Goal: Book appointment/travel/reservation

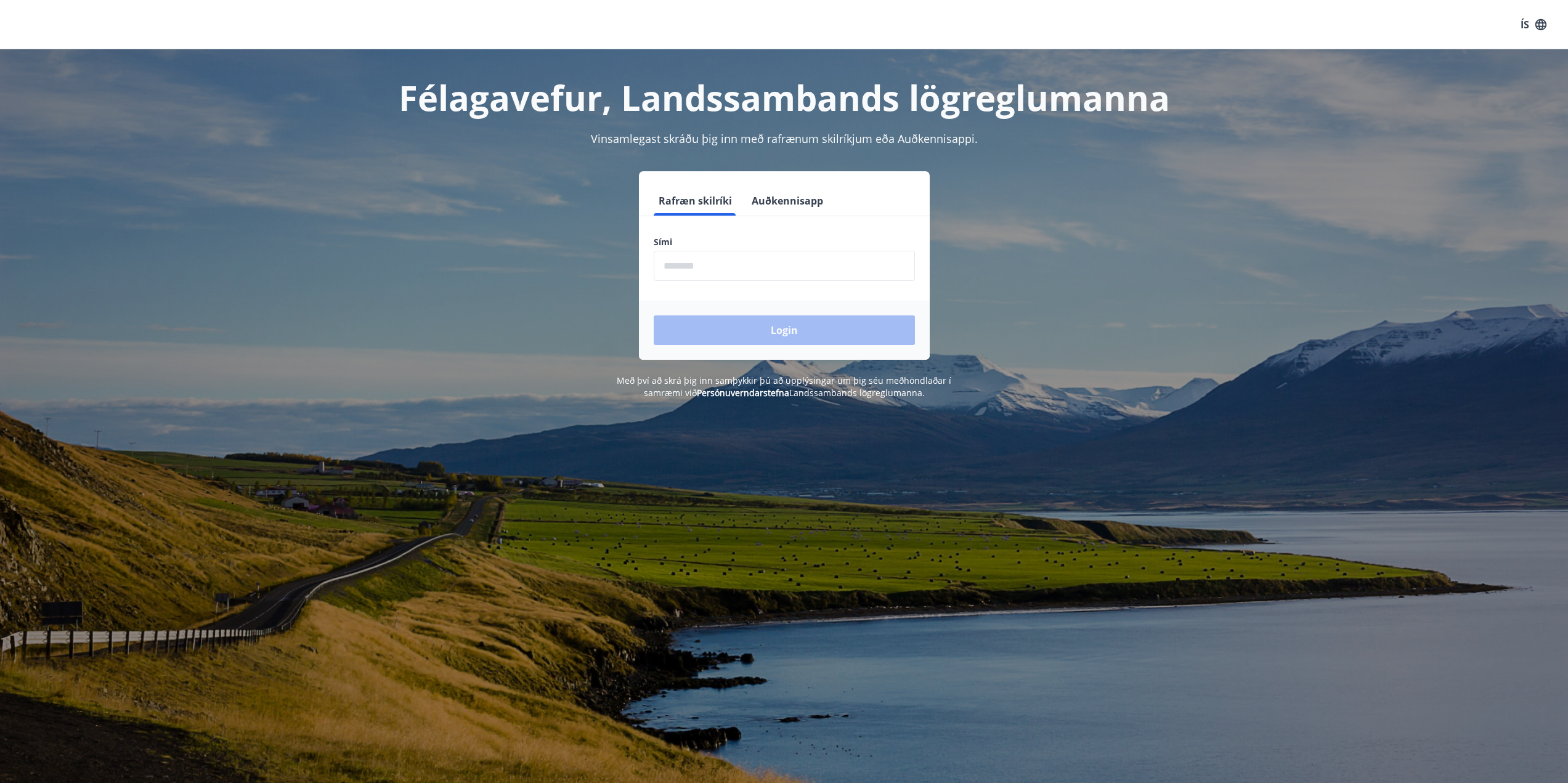
click at [744, 273] on input "phone" at bounding box center [784, 266] width 261 height 31
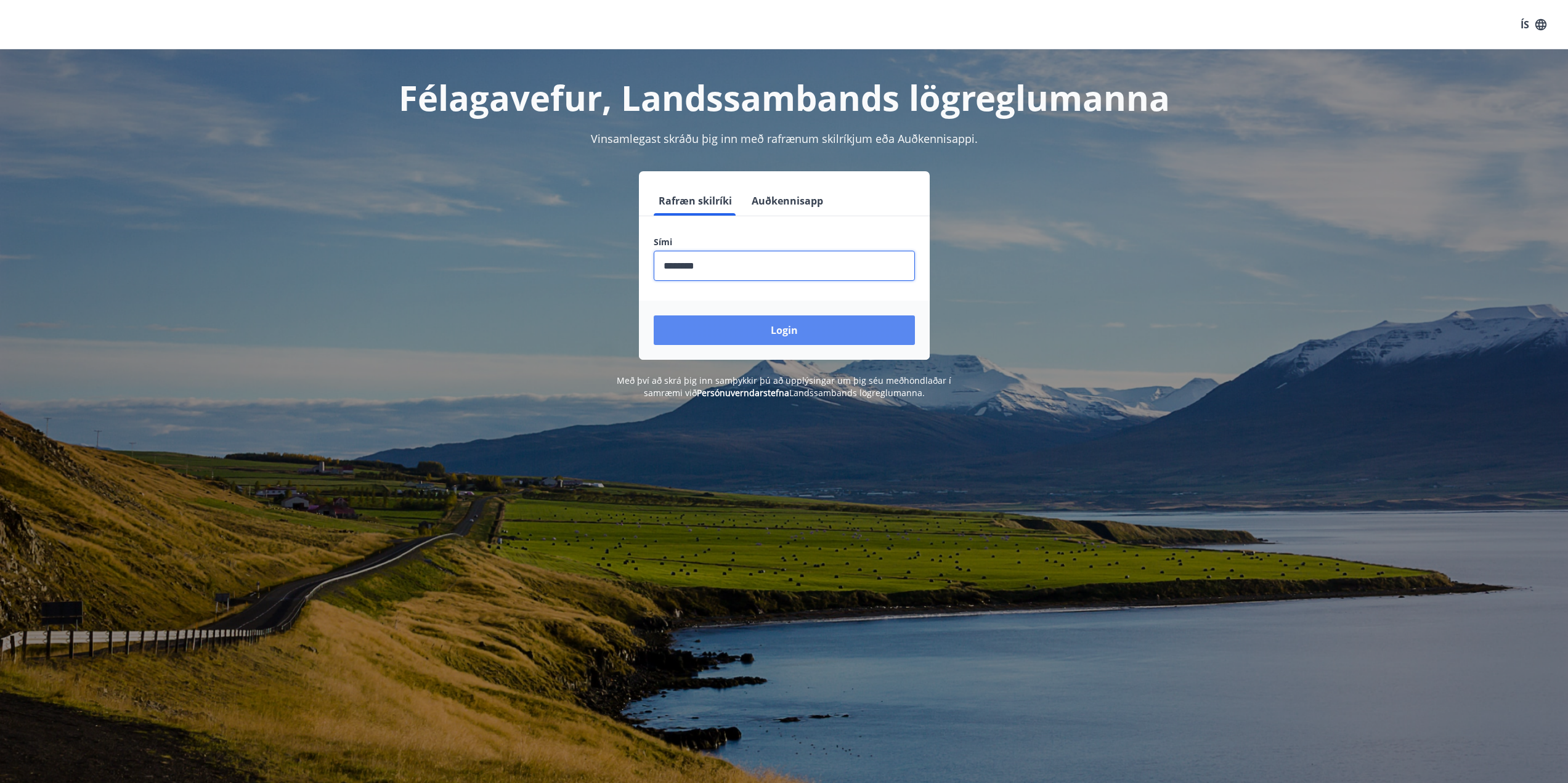
type input "********"
click at [763, 332] on button "Login" at bounding box center [784, 330] width 261 height 30
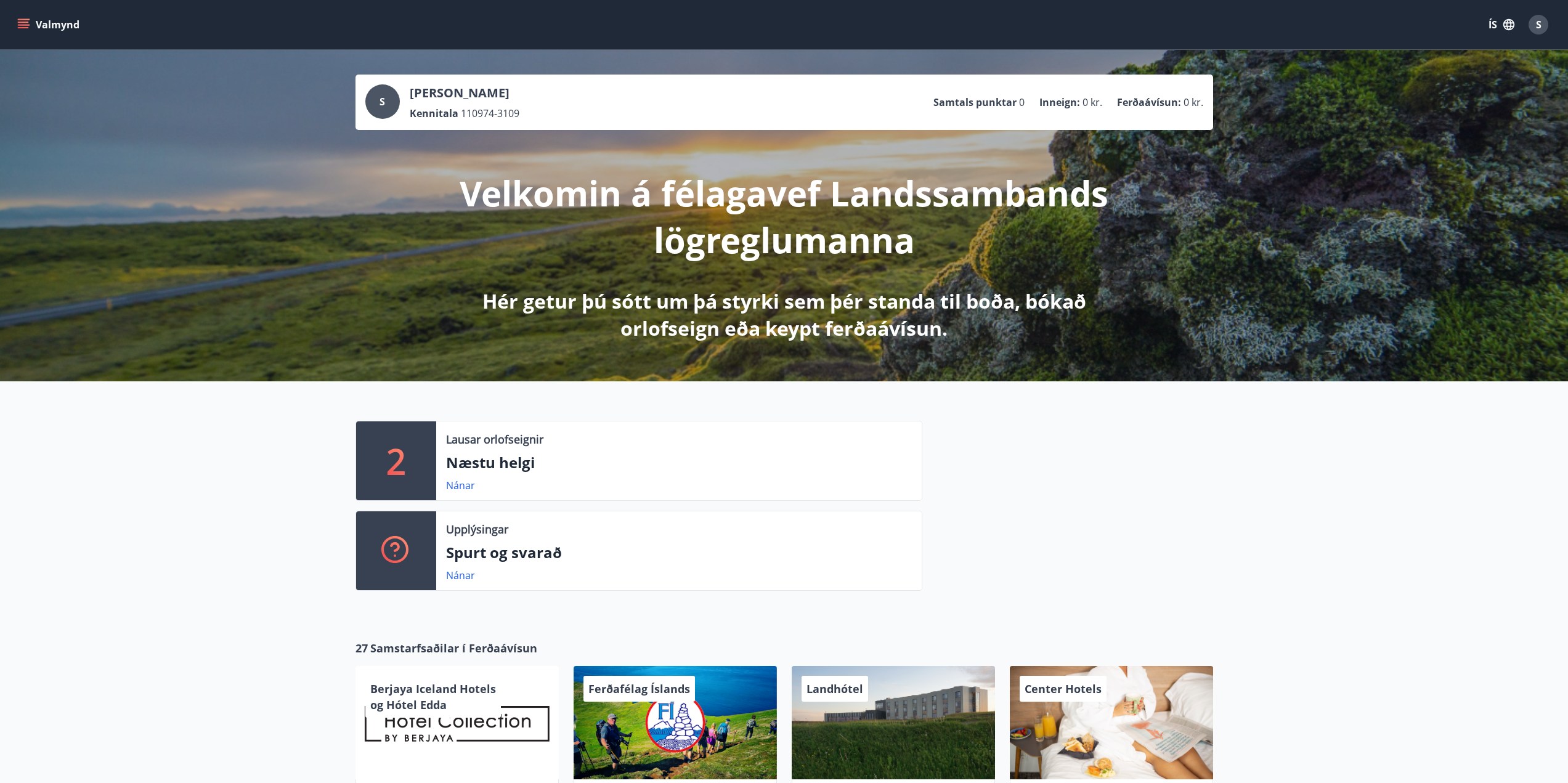
click at [115, 531] on div "2 Lausar orlofseignir Næstu helgi Nánar Upplýsingar Spurt og svarað Nánar" at bounding box center [784, 501] width 1568 height 239
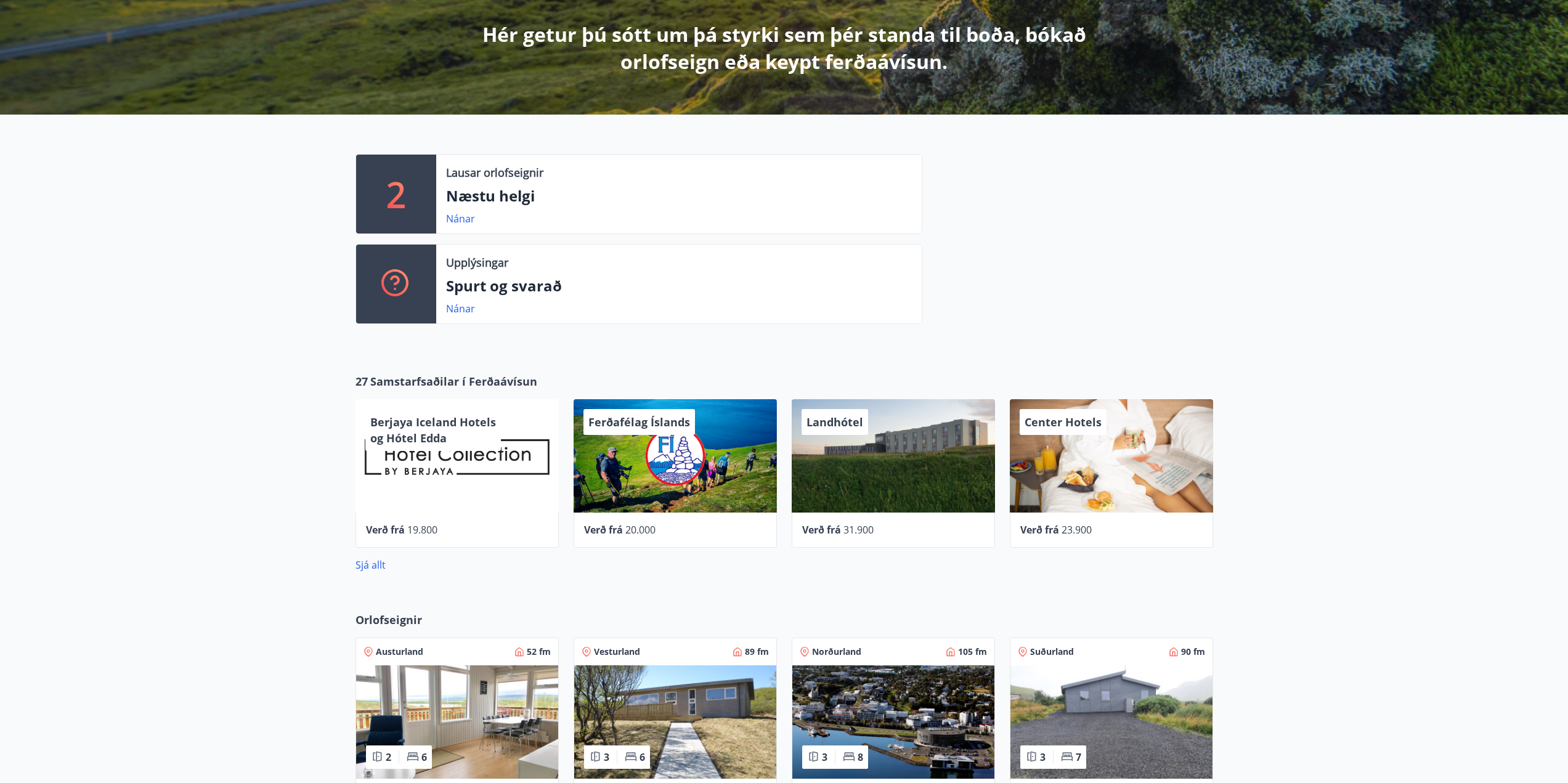
scroll to position [246, 0]
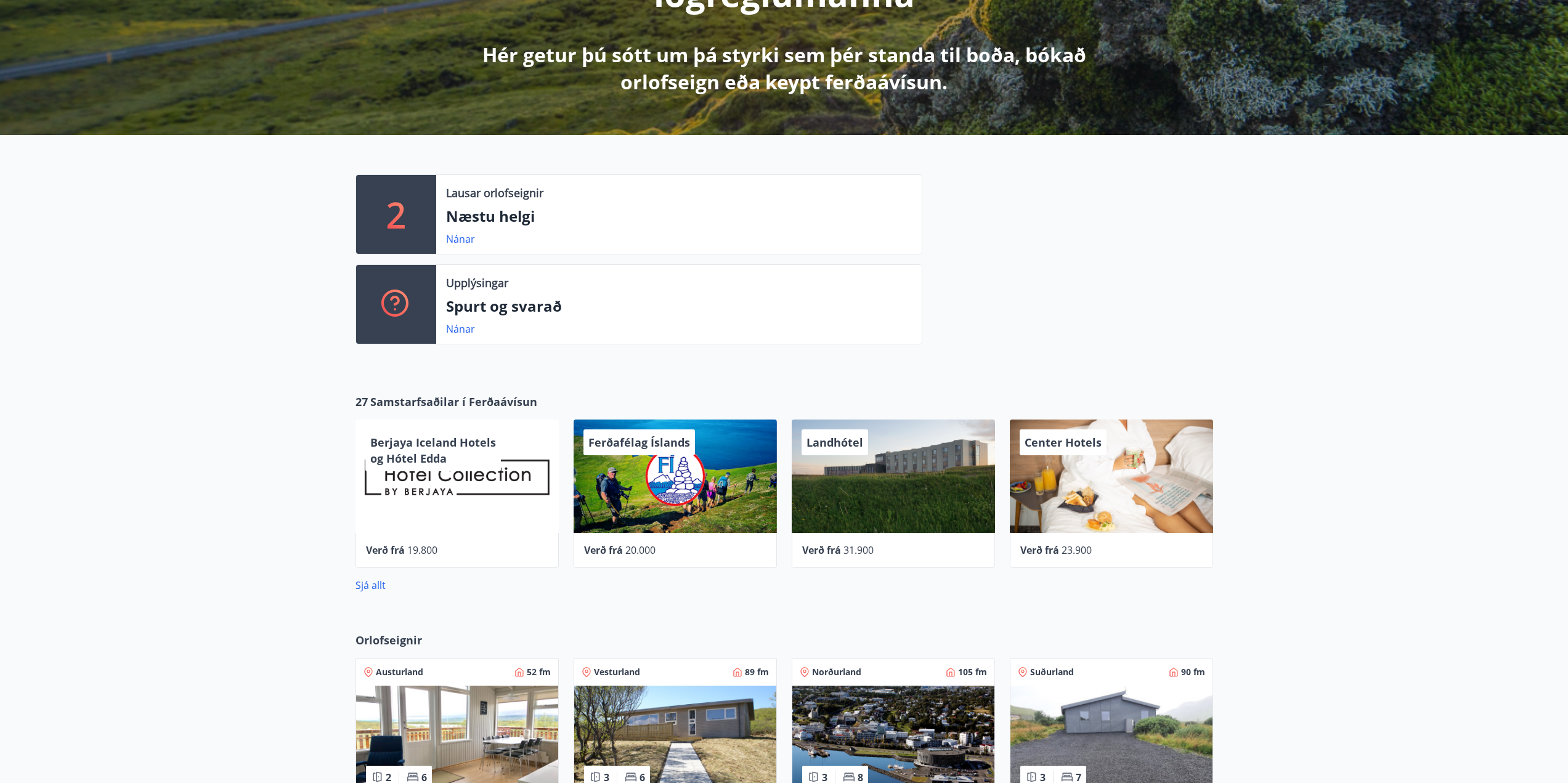
click at [460, 489] on div "Berjaya Iceland Hotels og Hótel Edda" at bounding box center [457, 476] width 203 height 113
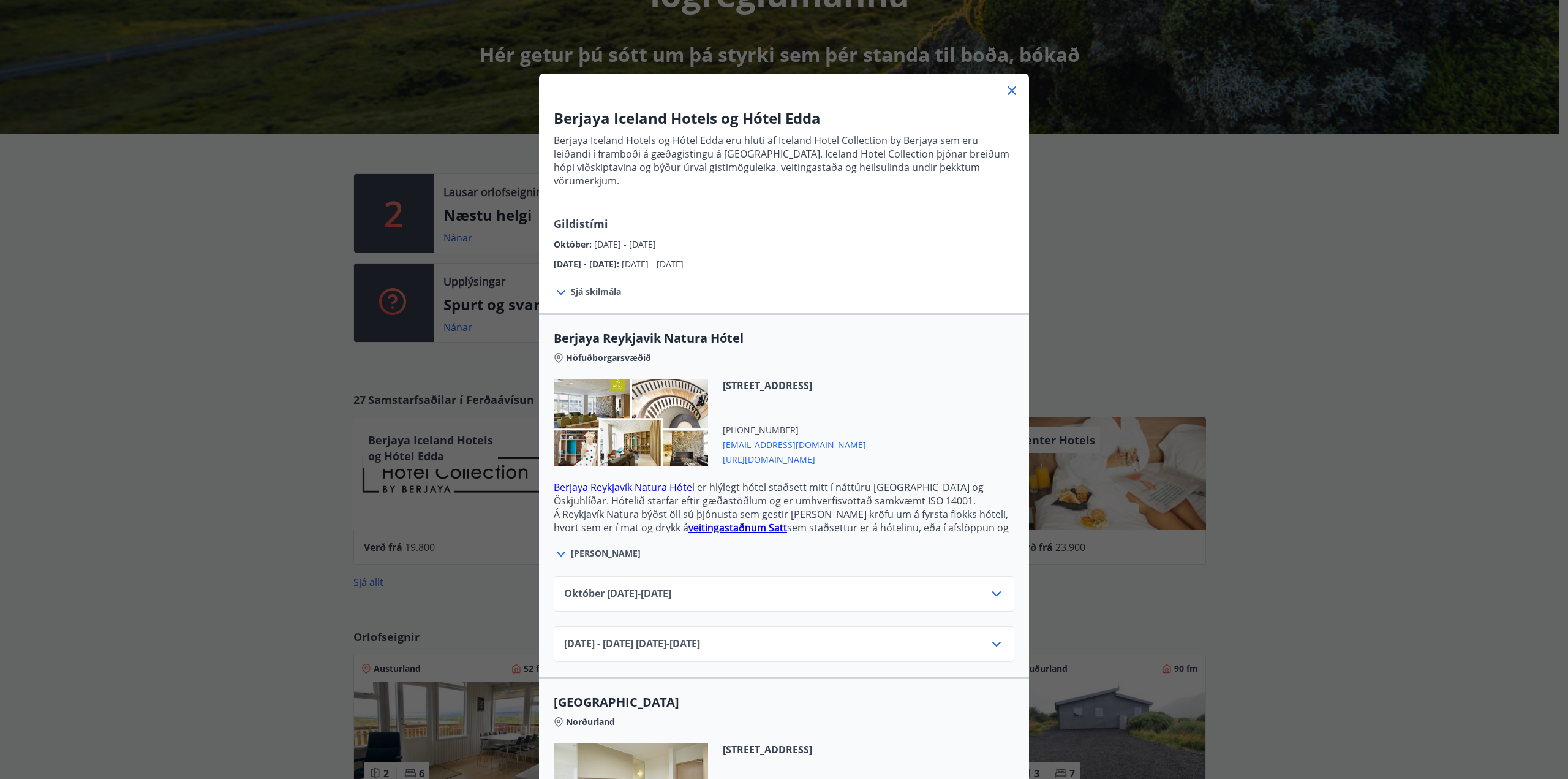
click at [1011, 89] on icon at bounding box center [1012, 91] width 15 height 15
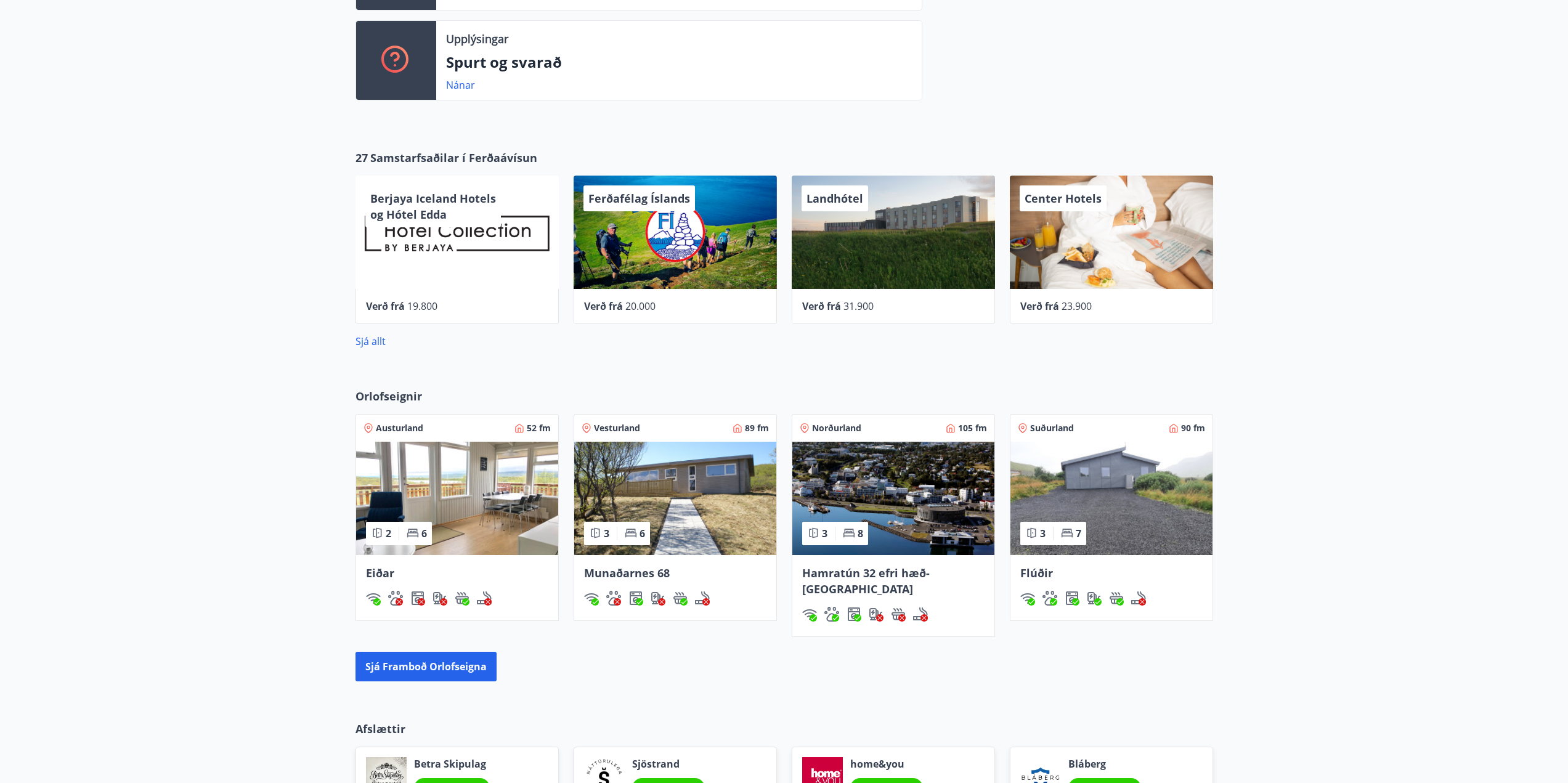
scroll to position [451, 0]
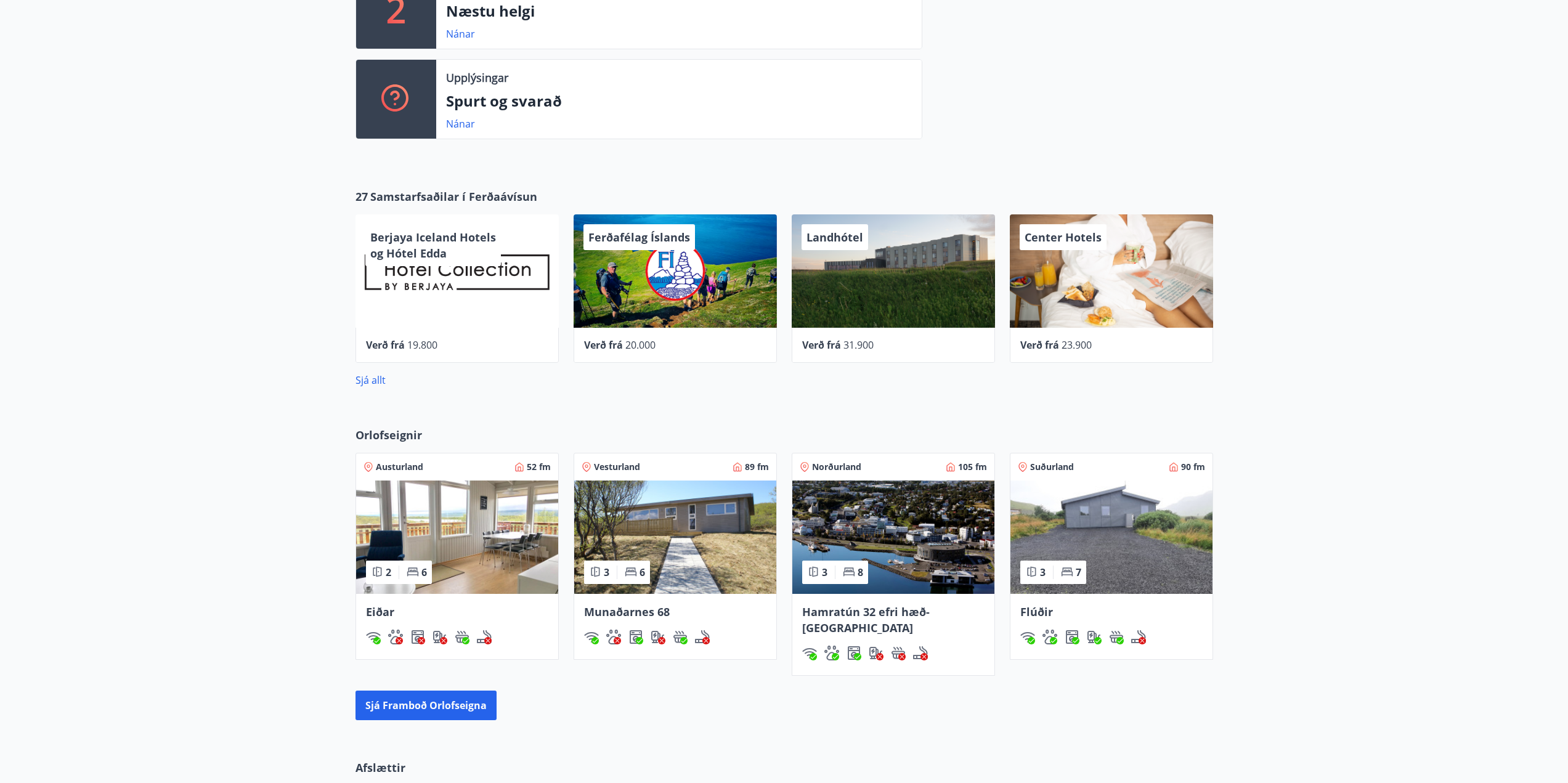
click at [369, 372] on div "Sjá allt" at bounding box center [784, 375] width 858 height 24
click at [369, 378] on link "Sjá allt" at bounding box center [370, 380] width 31 height 14
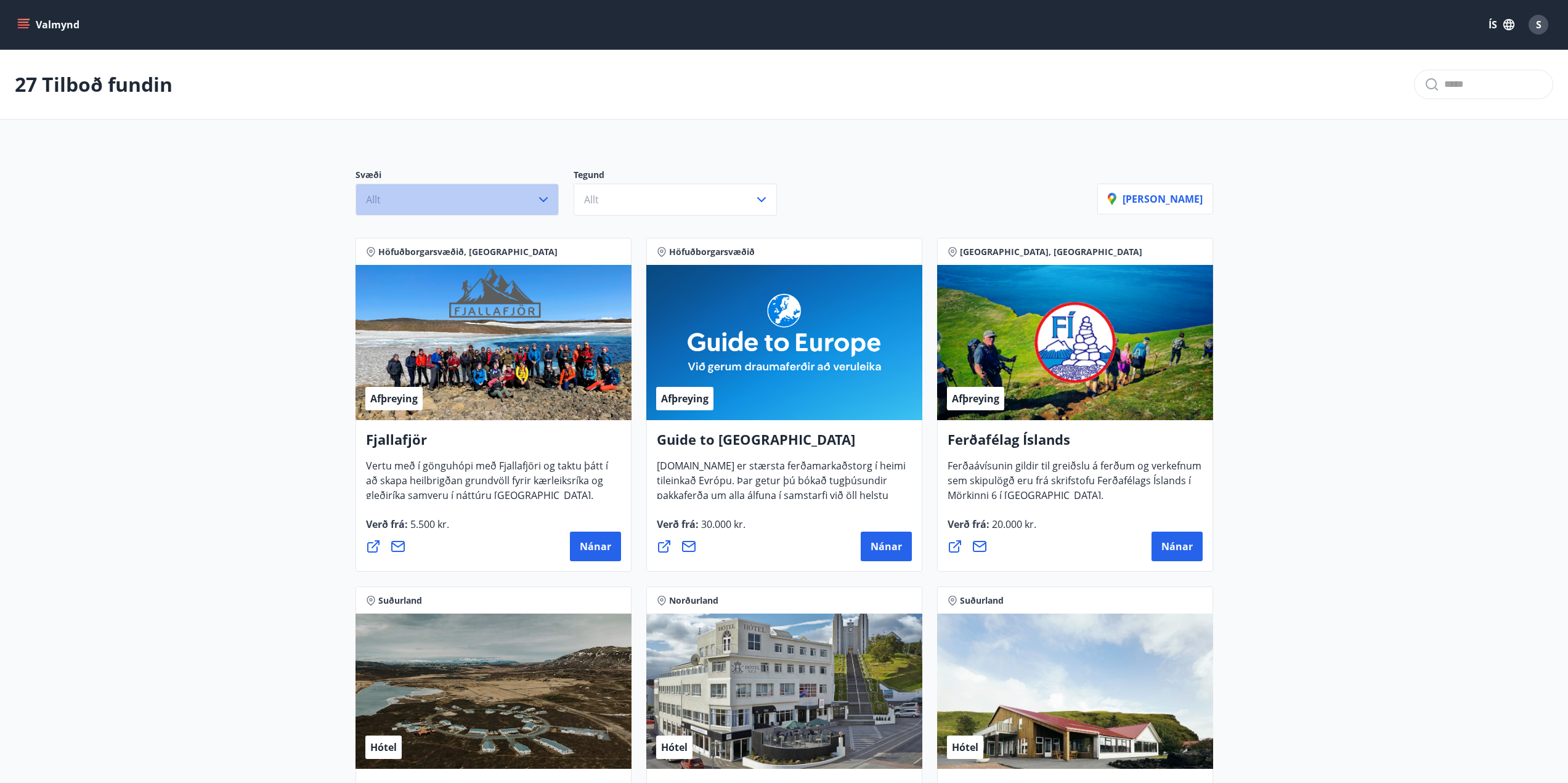
click at [473, 203] on button "Allt" at bounding box center [457, 199] width 203 height 32
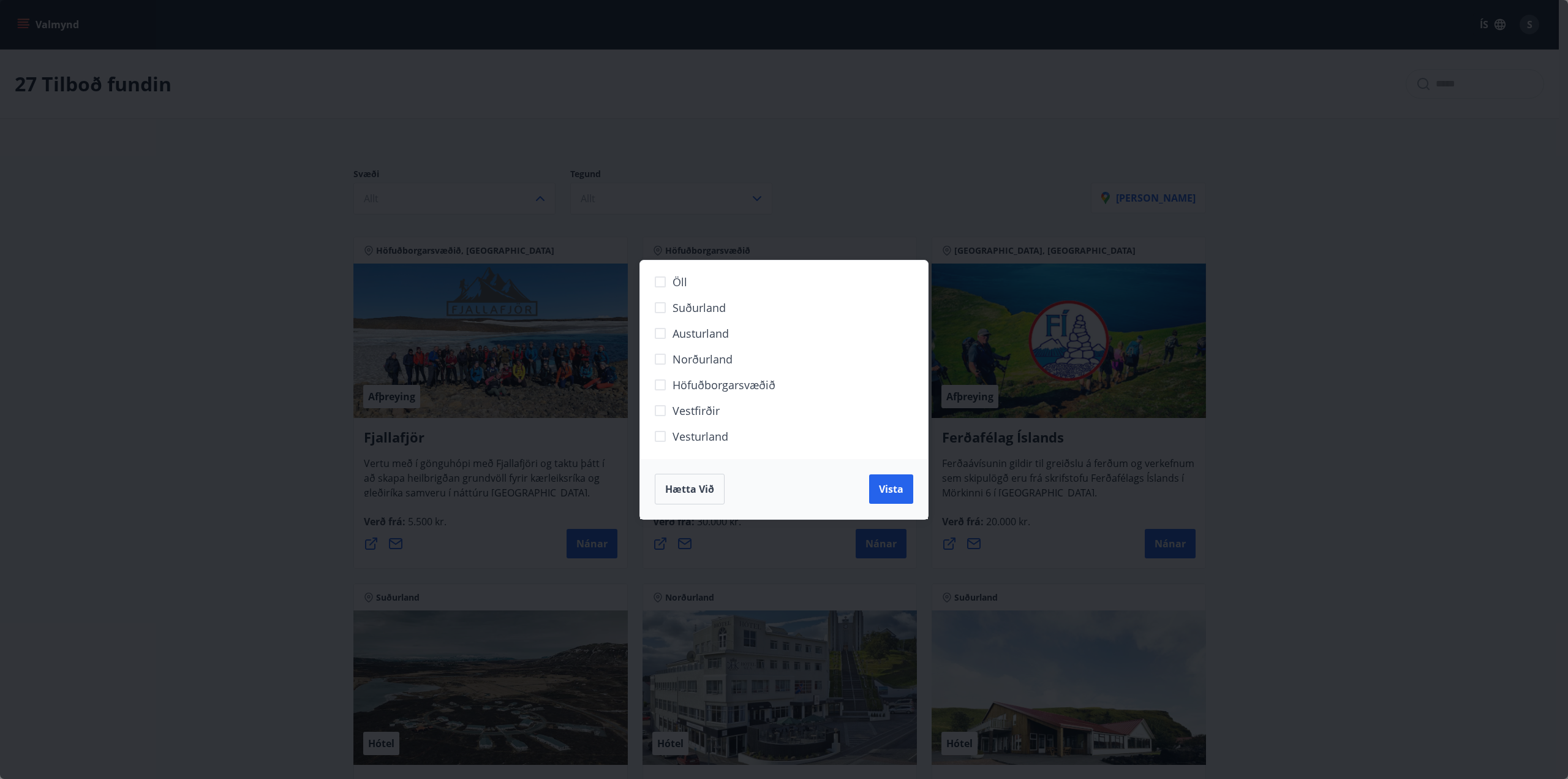
click at [1409, 244] on div "Öll Suðurland [GEOGRAPHIC_DATA] Norðurland Höfuðborgarsvæðið [GEOGRAPHIC_DATA] …" at bounding box center [784, 389] width 1568 height 779
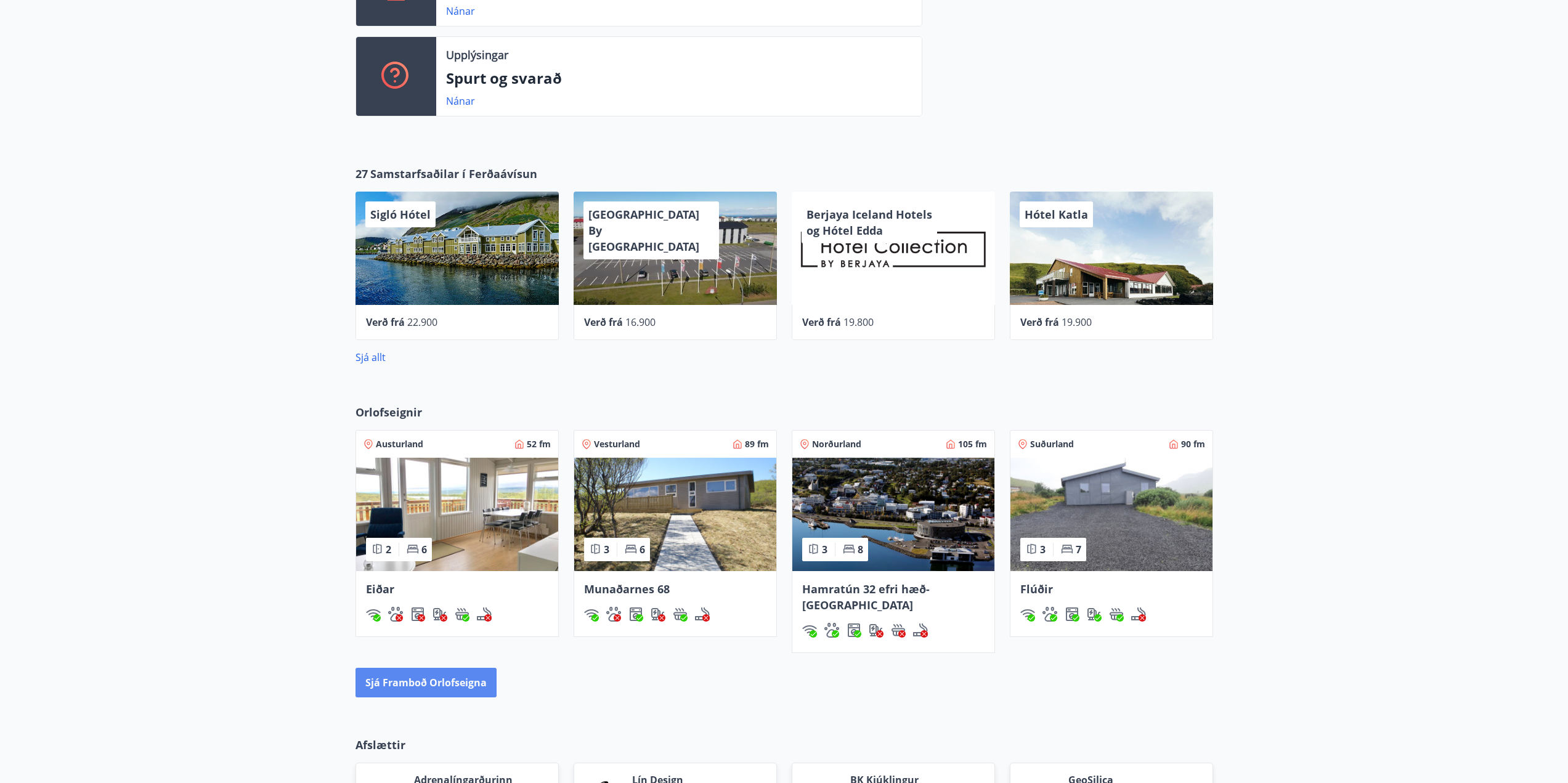
scroll to position [630, 0]
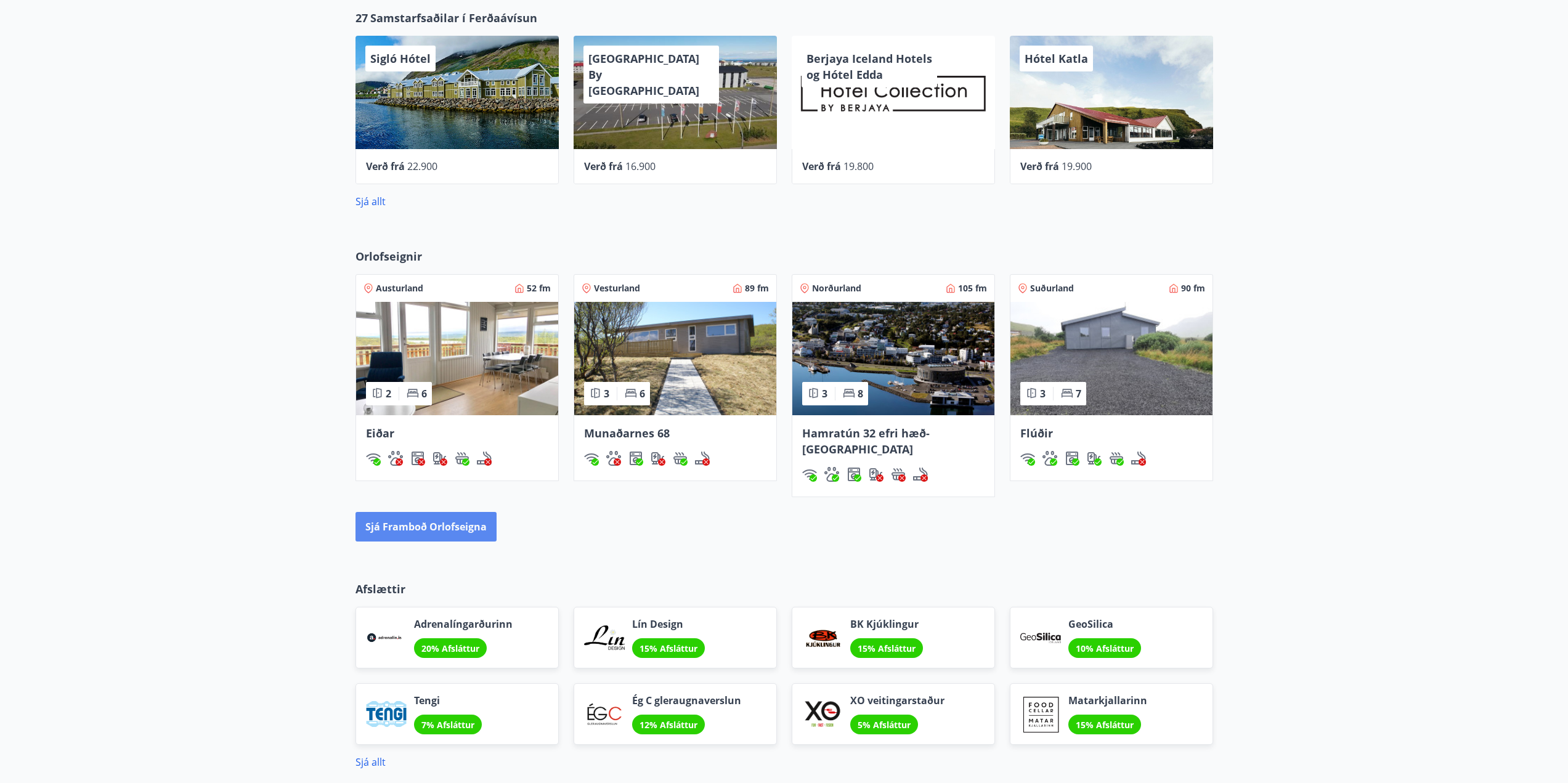
click at [397, 518] on button "Sjá framboð orlofseigna" at bounding box center [426, 527] width 141 height 30
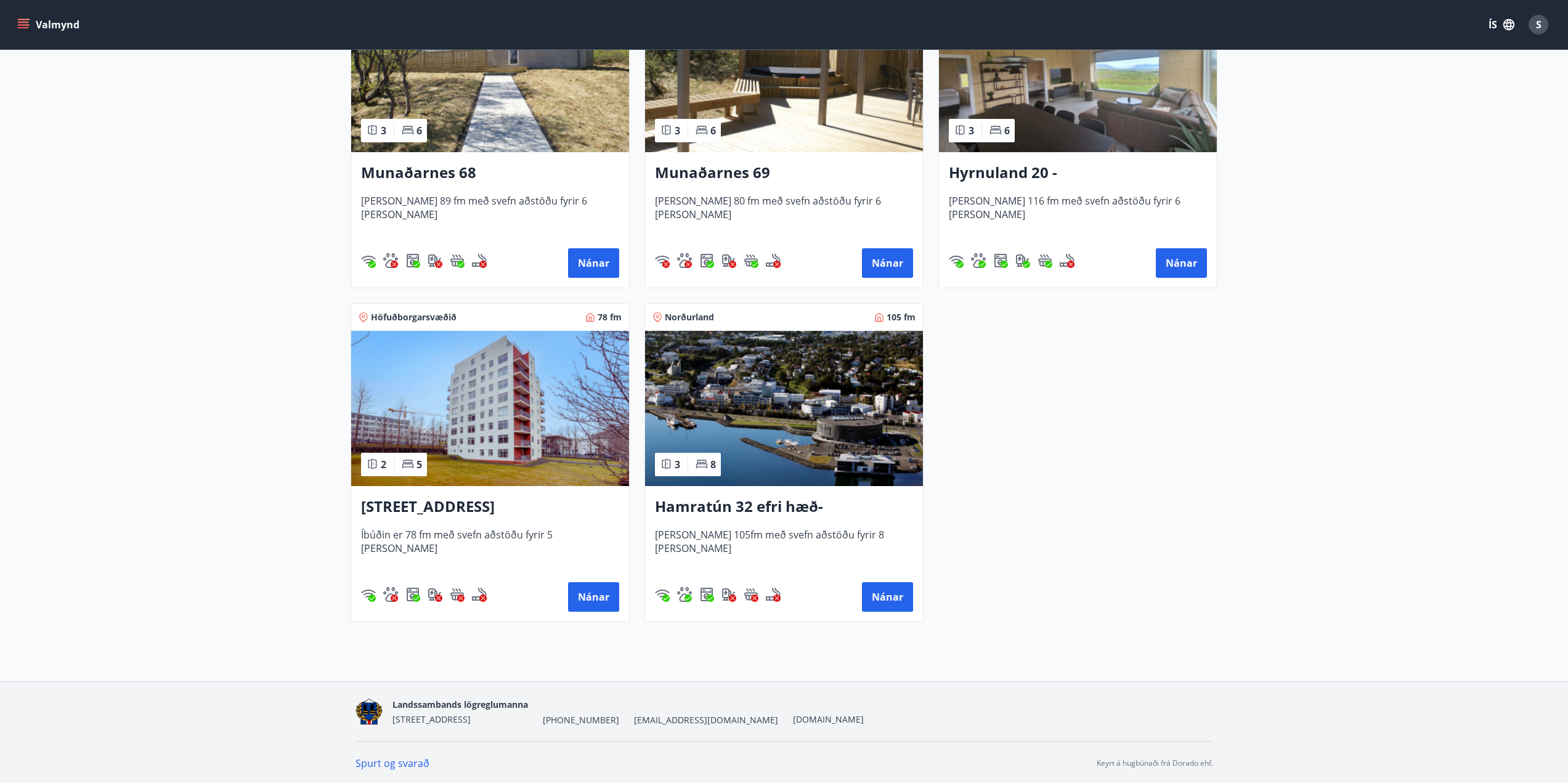
scroll to position [649, 0]
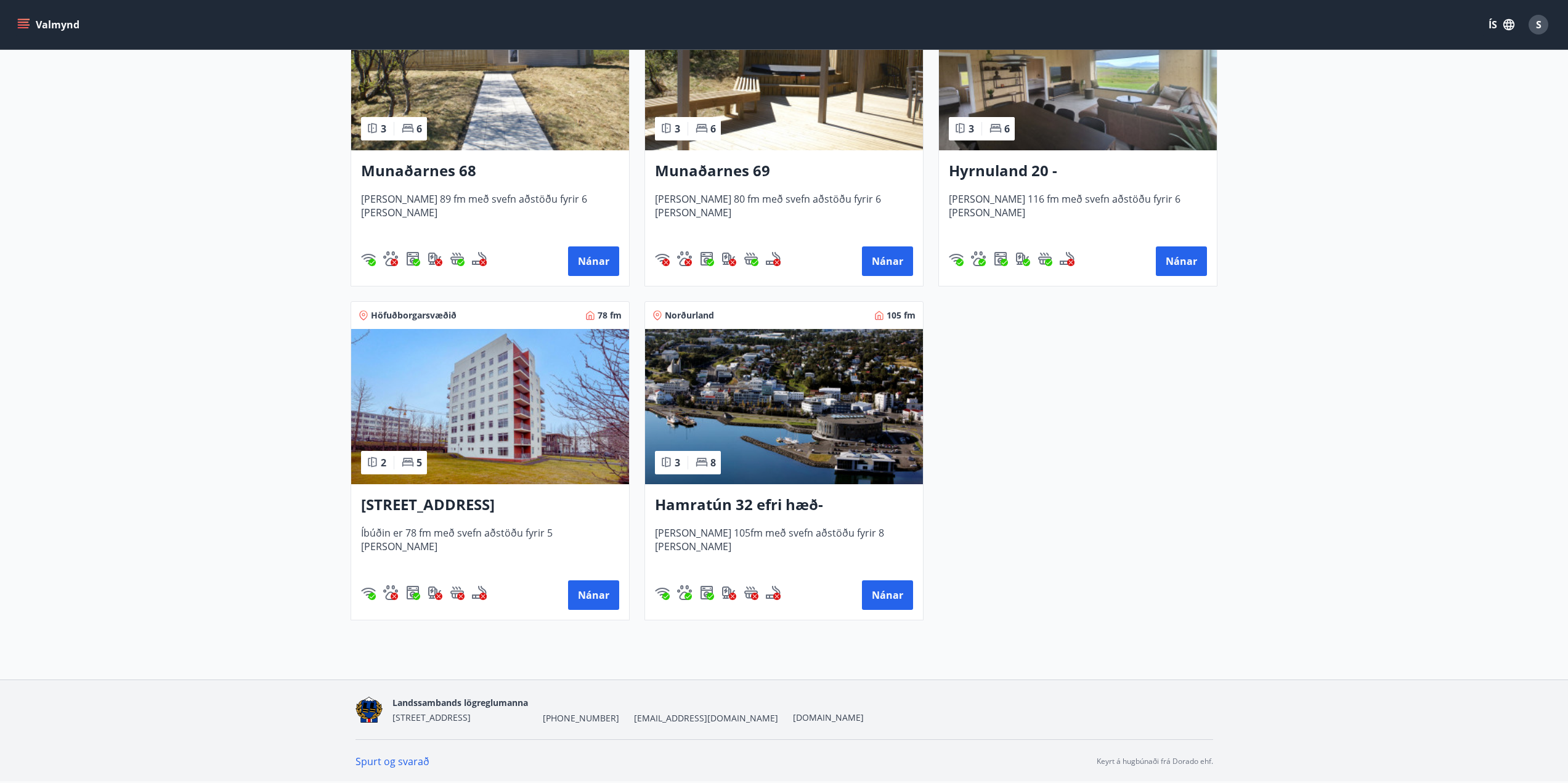
click at [858, 465] on img at bounding box center [784, 406] width 278 height 155
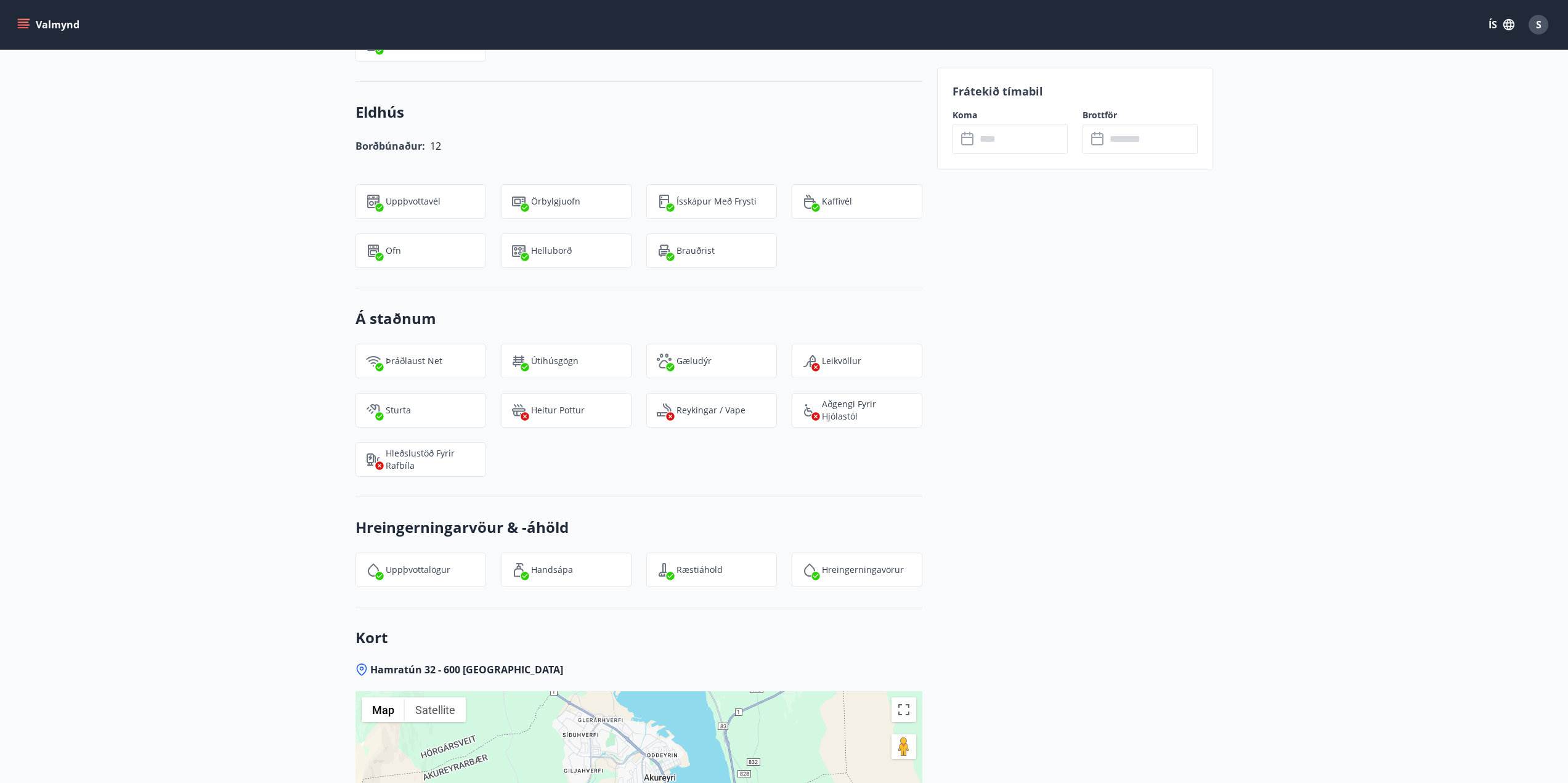
scroll to position [1448, 0]
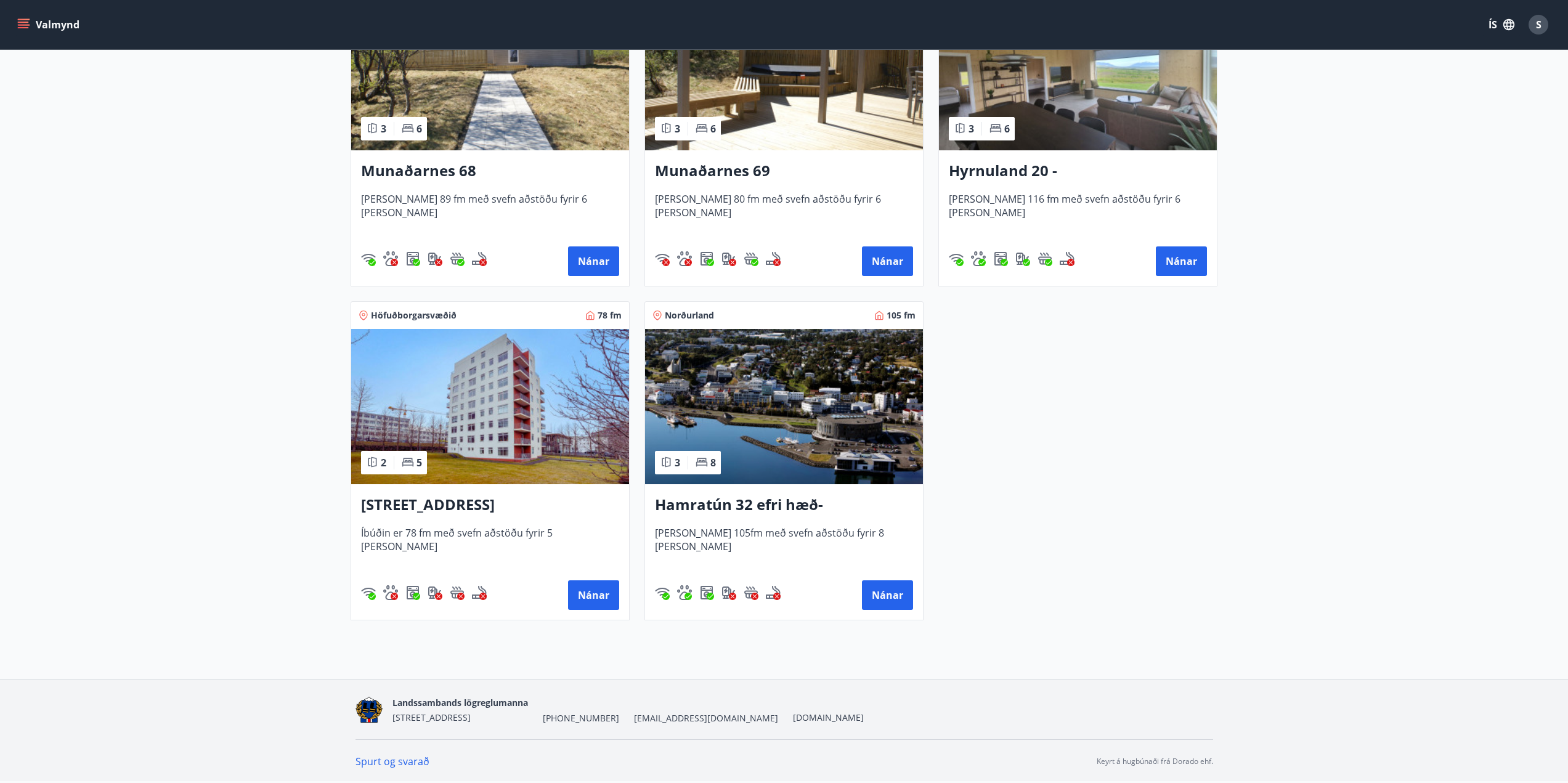
click at [827, 432] on img at bounding box center [784, 406] width 278 height 155
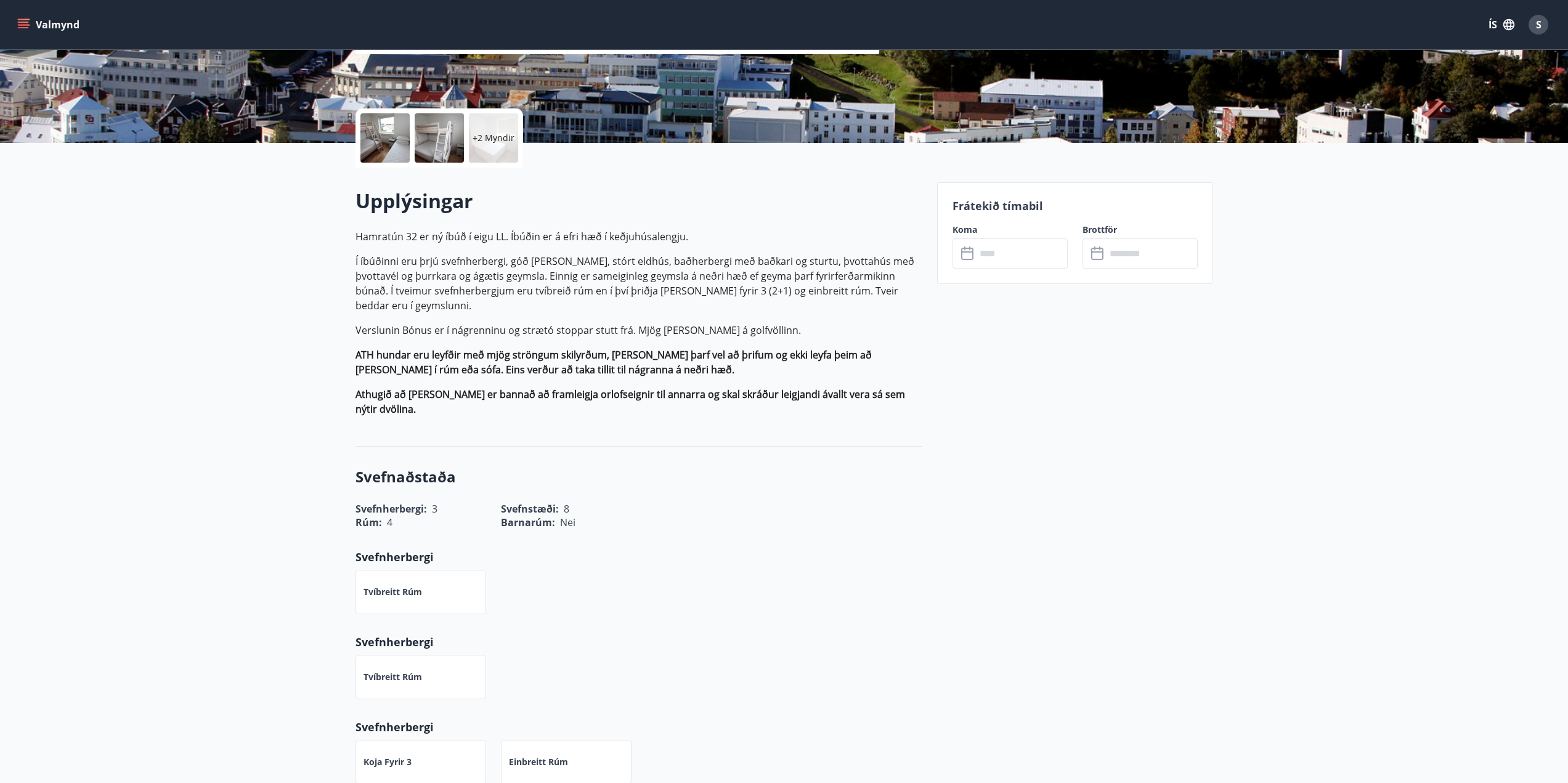
scroll to position [31, 0]
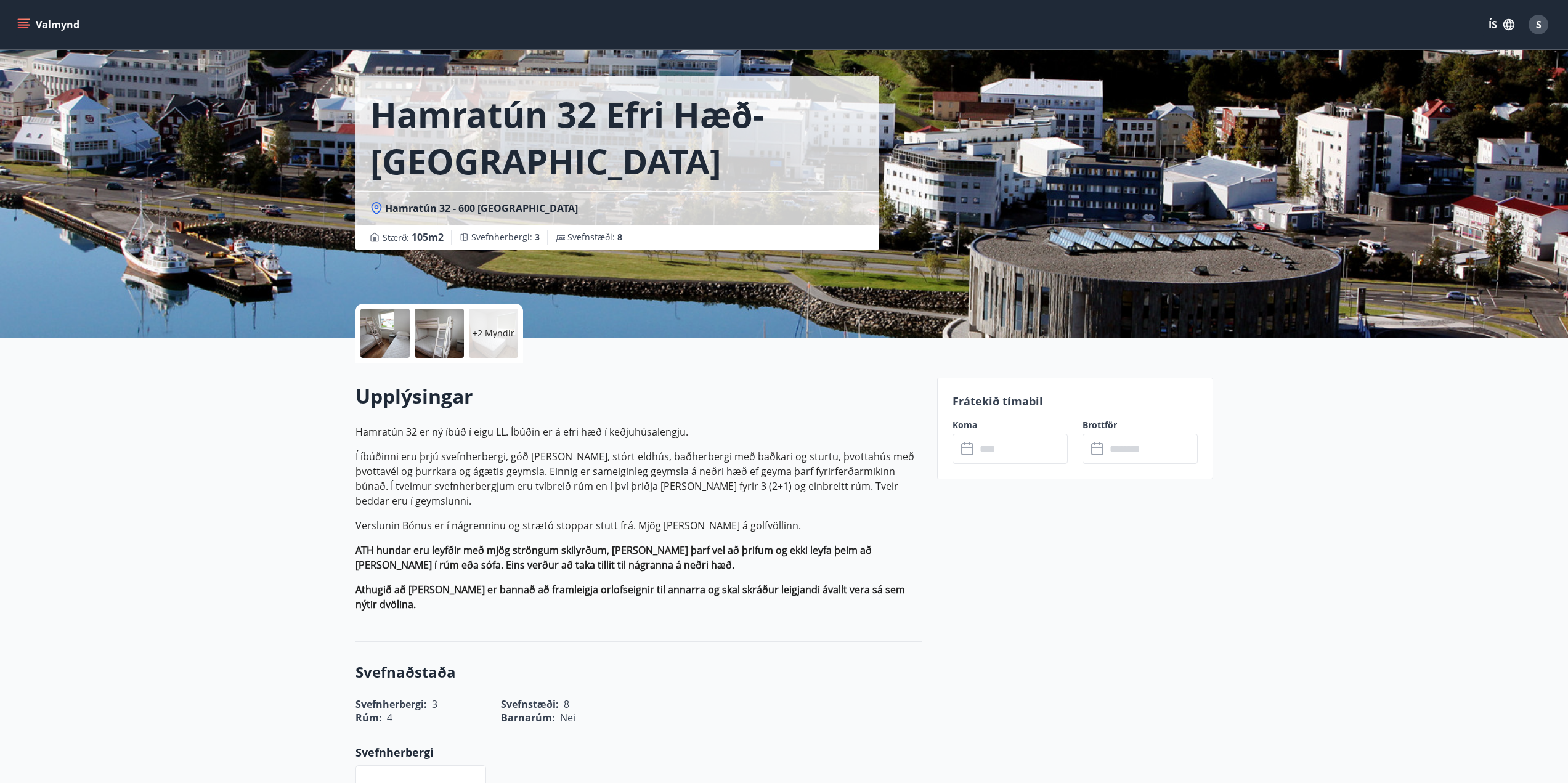
click at [485, 338] on p "+2 Myndir" at bounding box center [494, 334] width 42 height 12
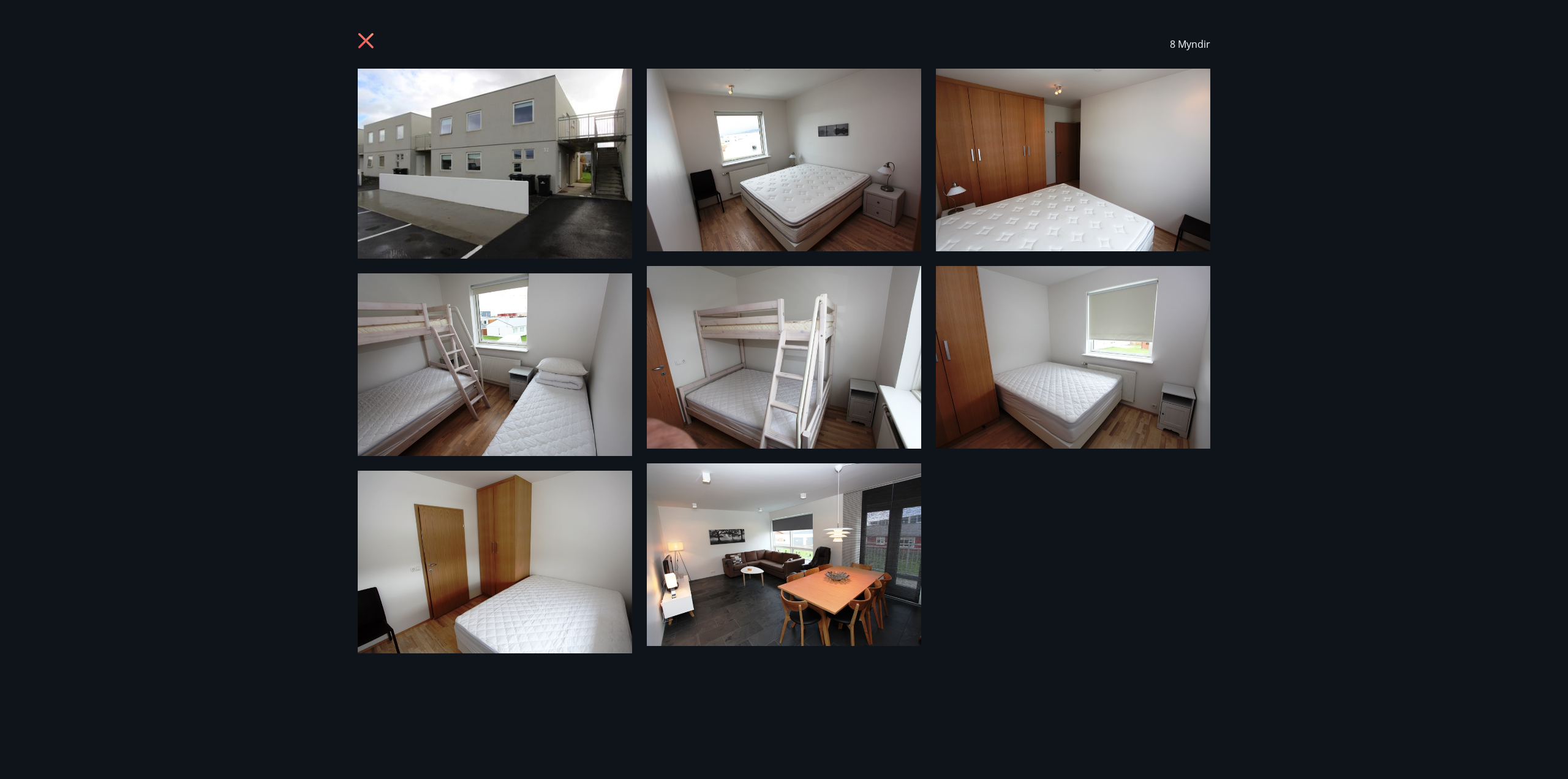
click at [358, 37] on icon at bounding box center [367, 42] width 20 height 20
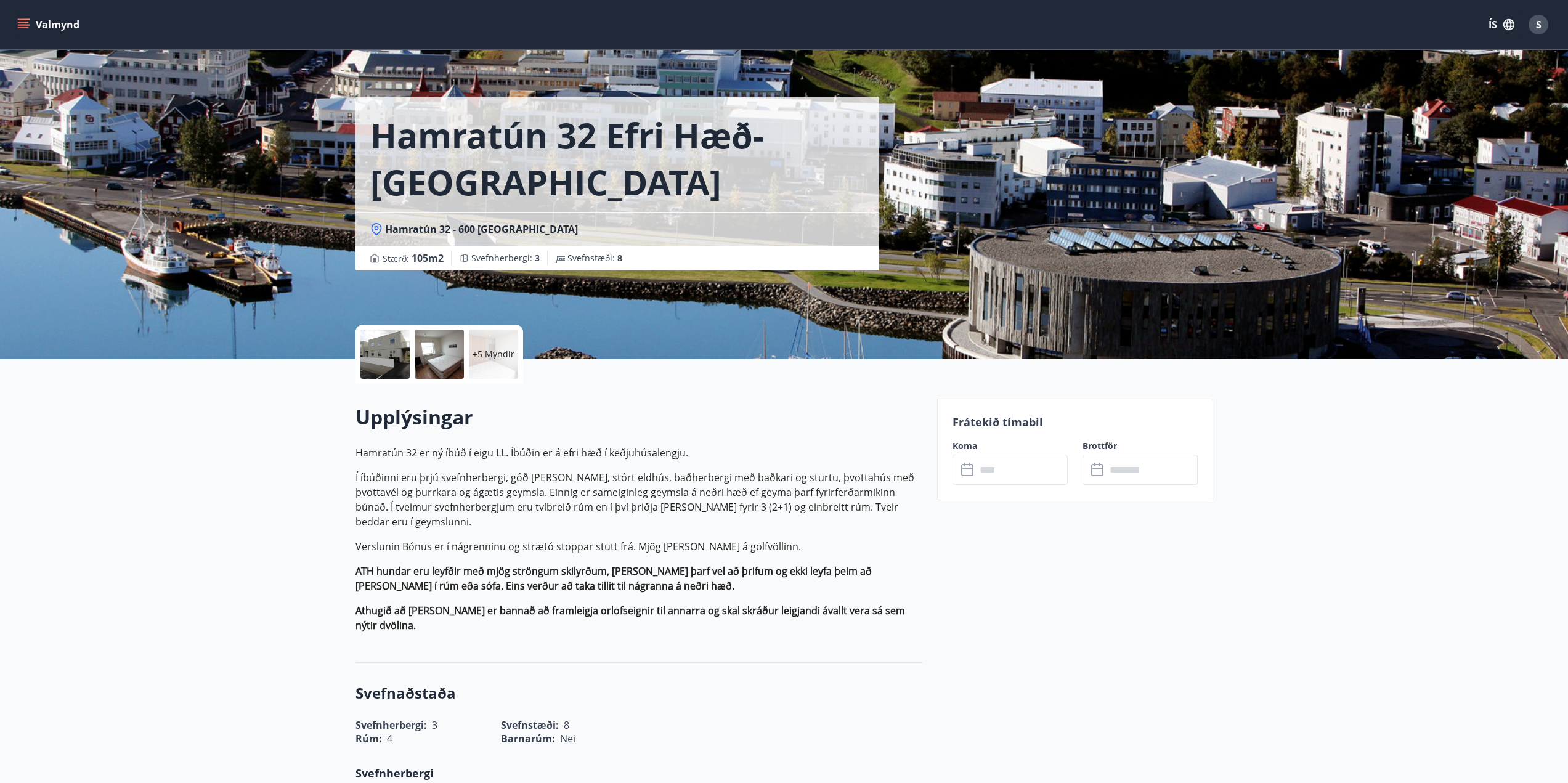
scroll to position [0, 0]
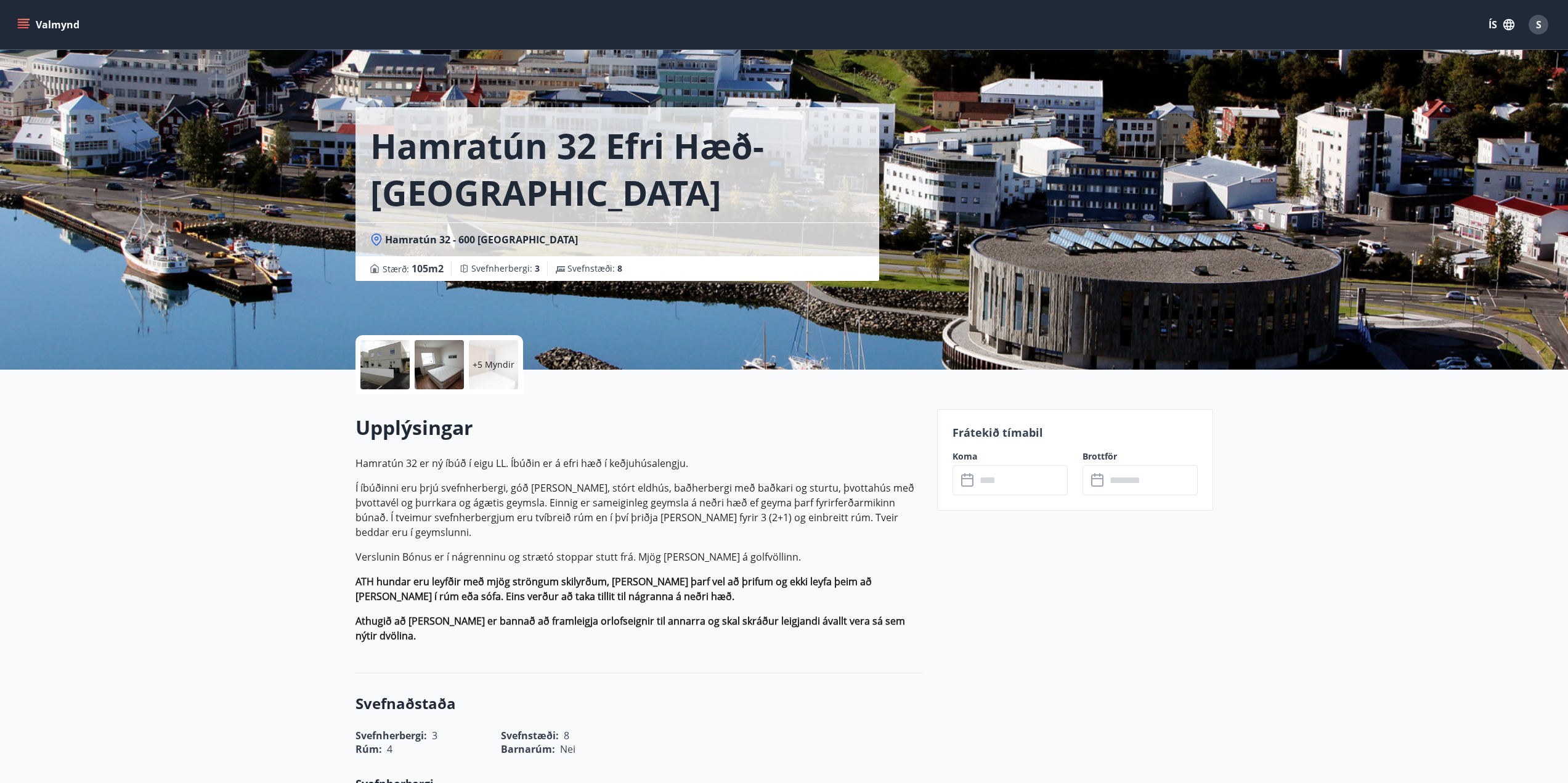
click at [23, 26] on icon "menu" at bounding box center [23, 24] width 12 height 12
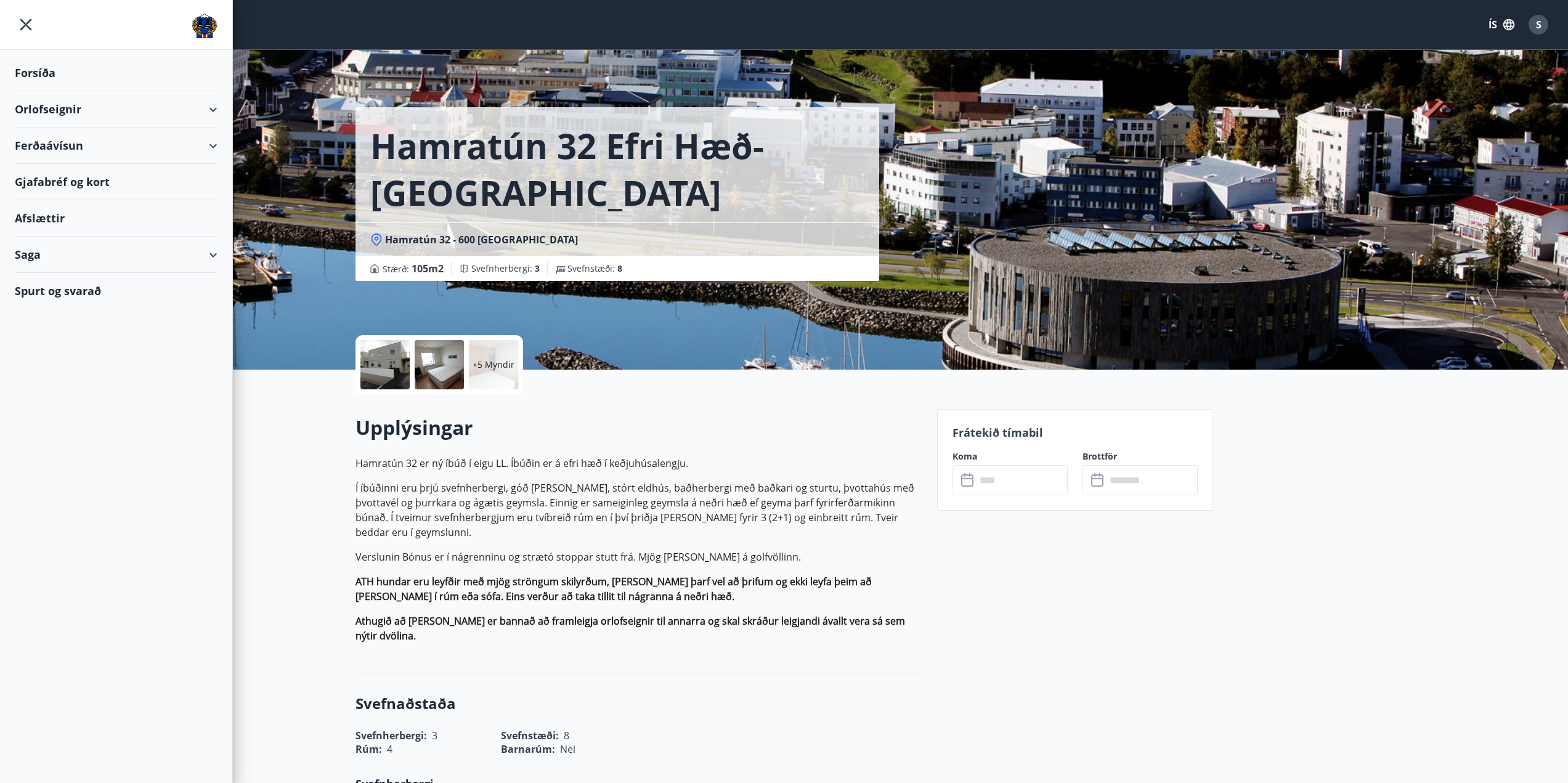
click at [205, 146] on div "Ferðaávísun" at bounding box center [116, 146] width 203 height 37
click at [74, 264] on div "Gjafabréf og kort" at bounding box center [116, 260] width 203 height 37
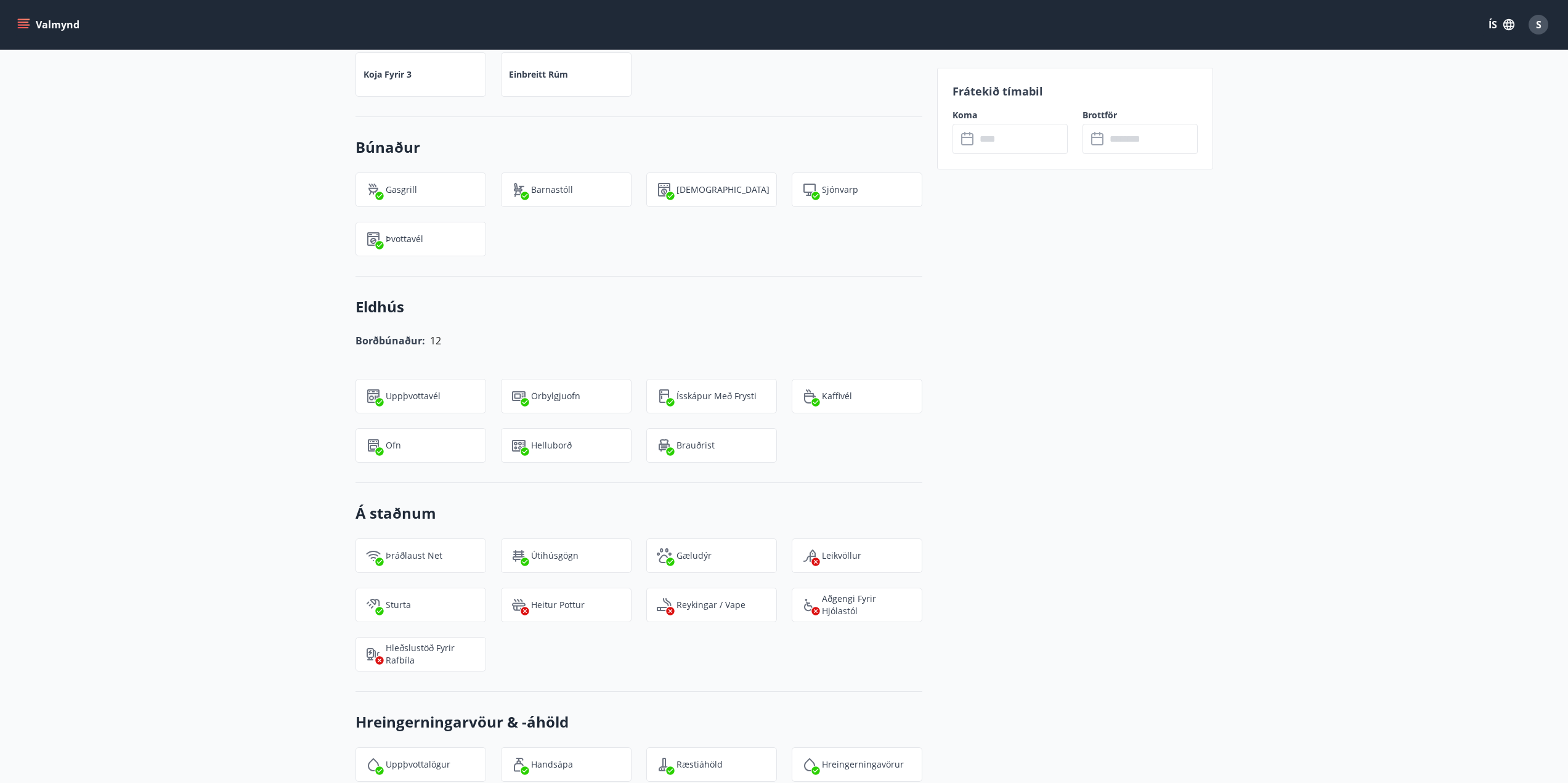
scroll to position [894, 0]
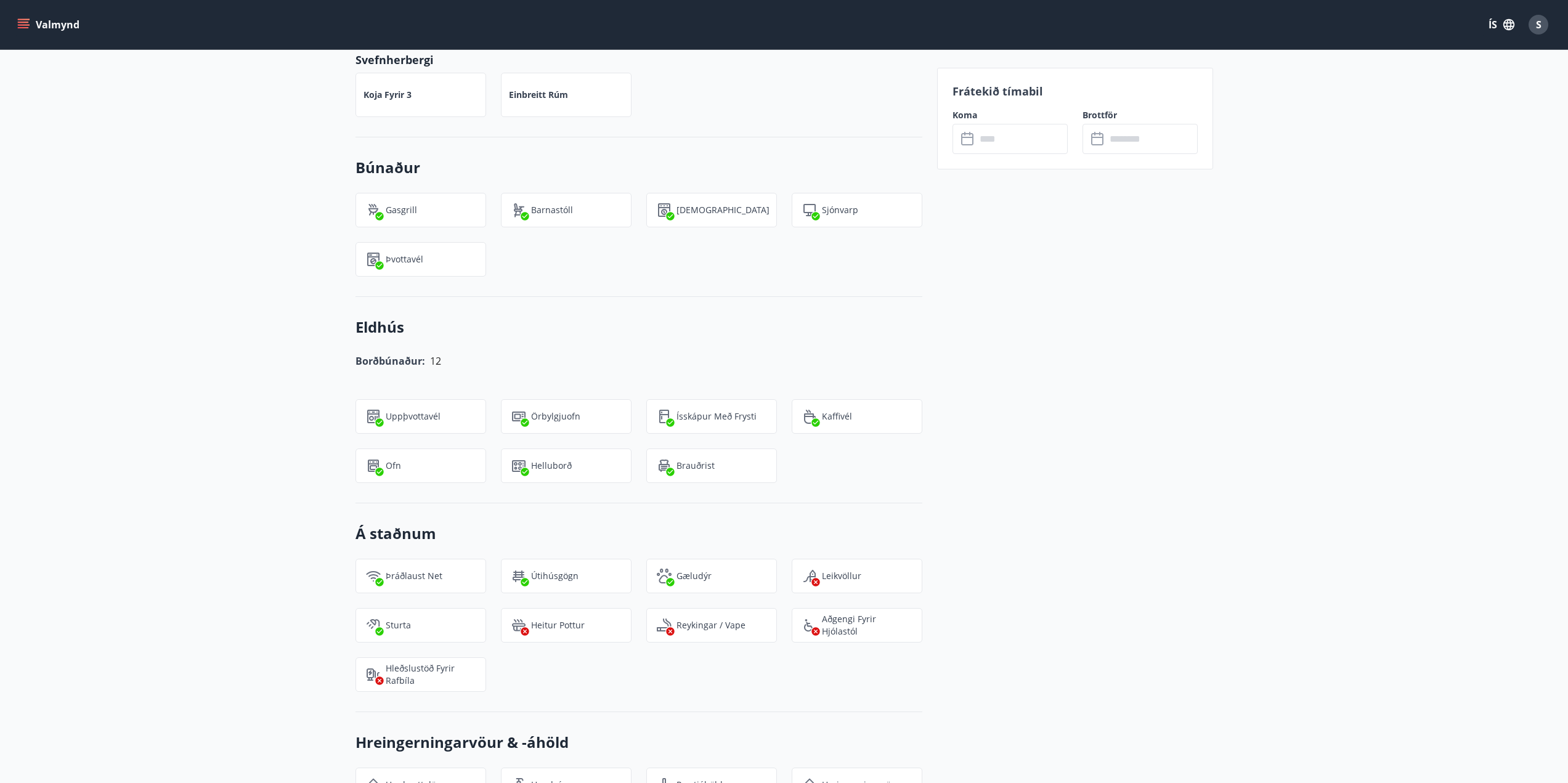
click at [1022, 140] on input "text" at bounding box center [1021, 139] width 92 height 31
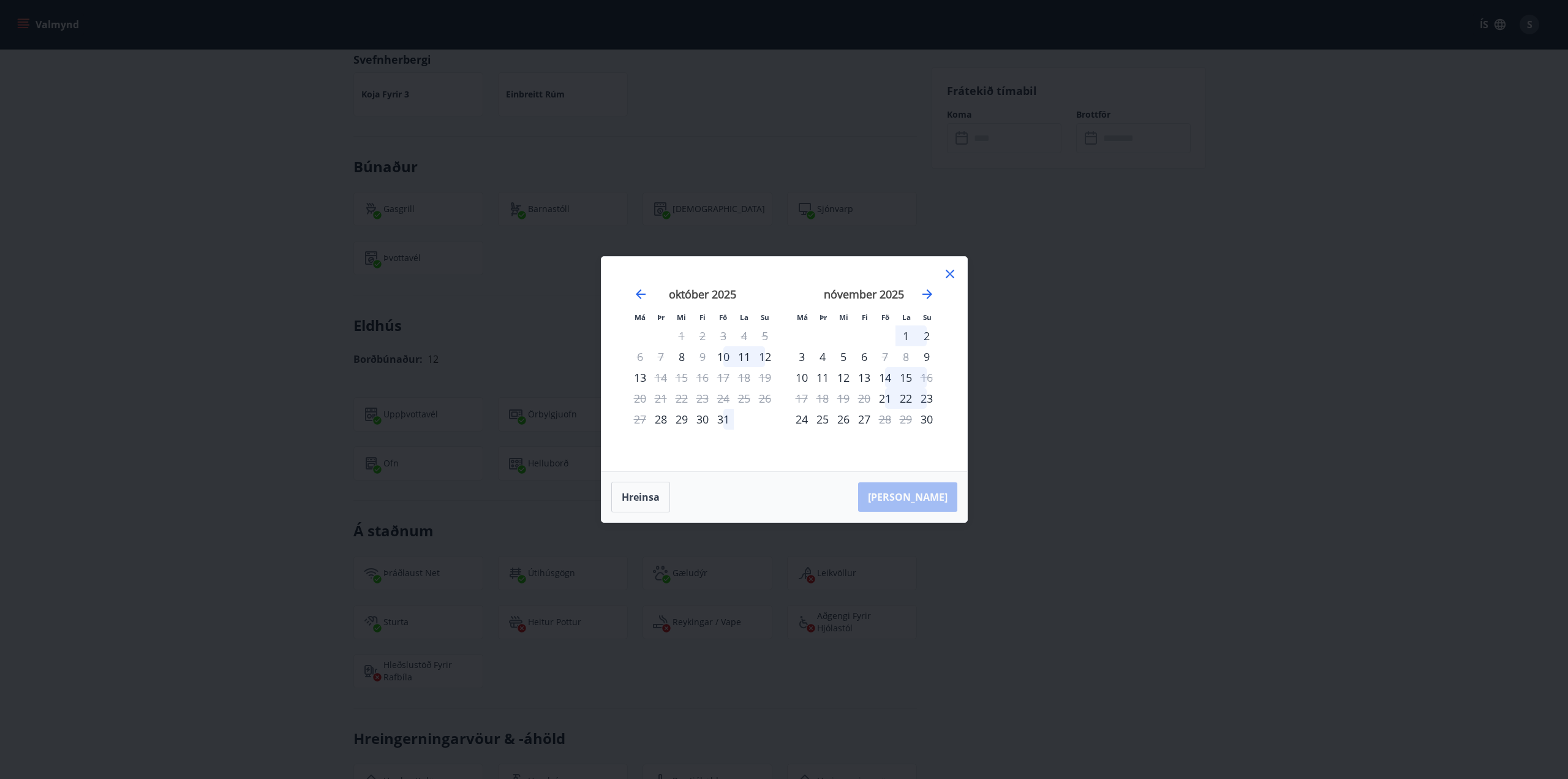
drag, startPoint x: 949, startPoint y: 273, endPoint x: 1074, endPoint y: 232, distance: 131.6
click at [949, 273] on icon at bounding box center [950, 274] width 9 height 9
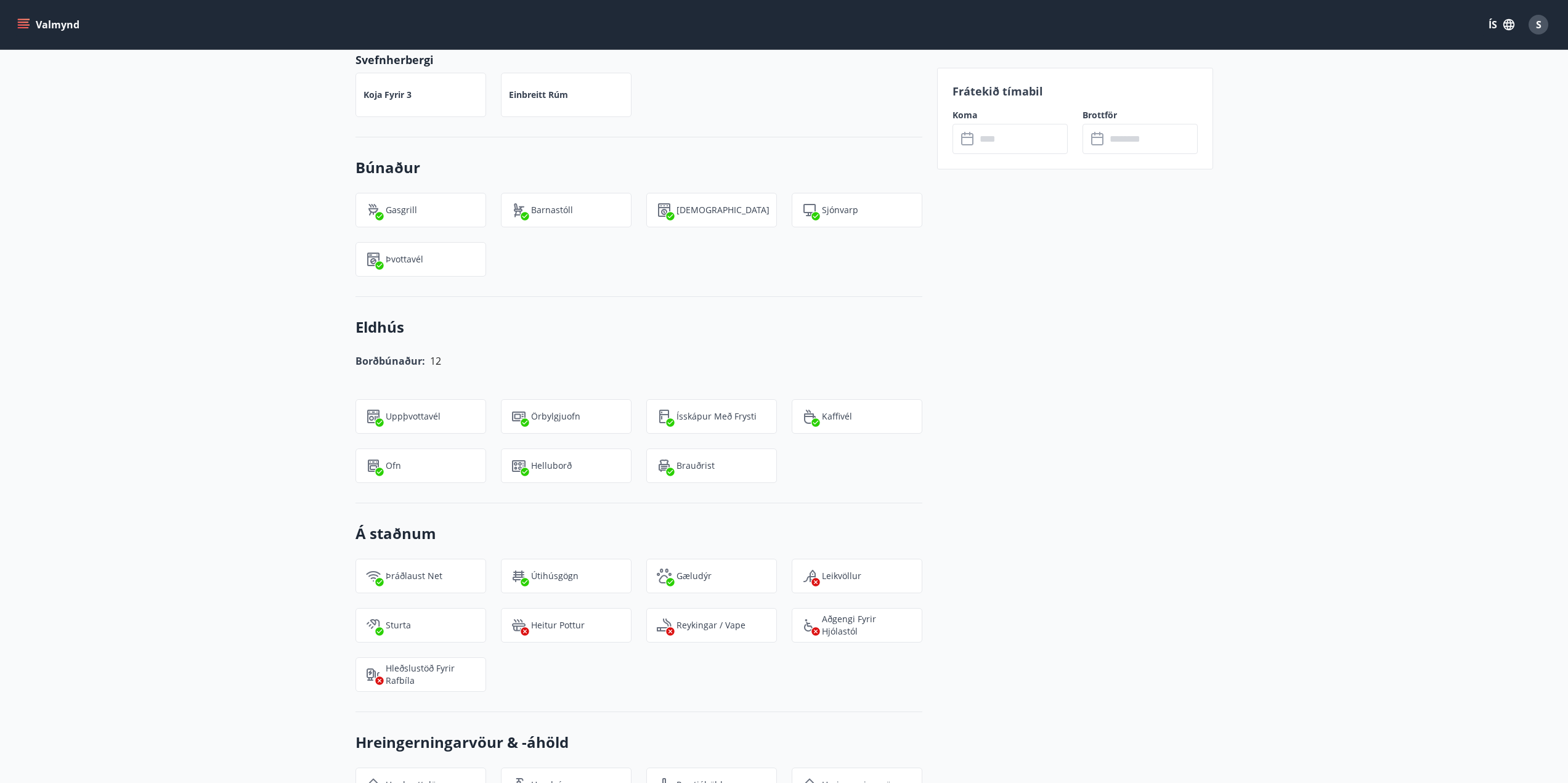
click at [1015, 509] on div "Frátekið tímabil Koma ​ ​ Brottför ​ ​" at bounding box center [1074, 409] width 276 height 1788
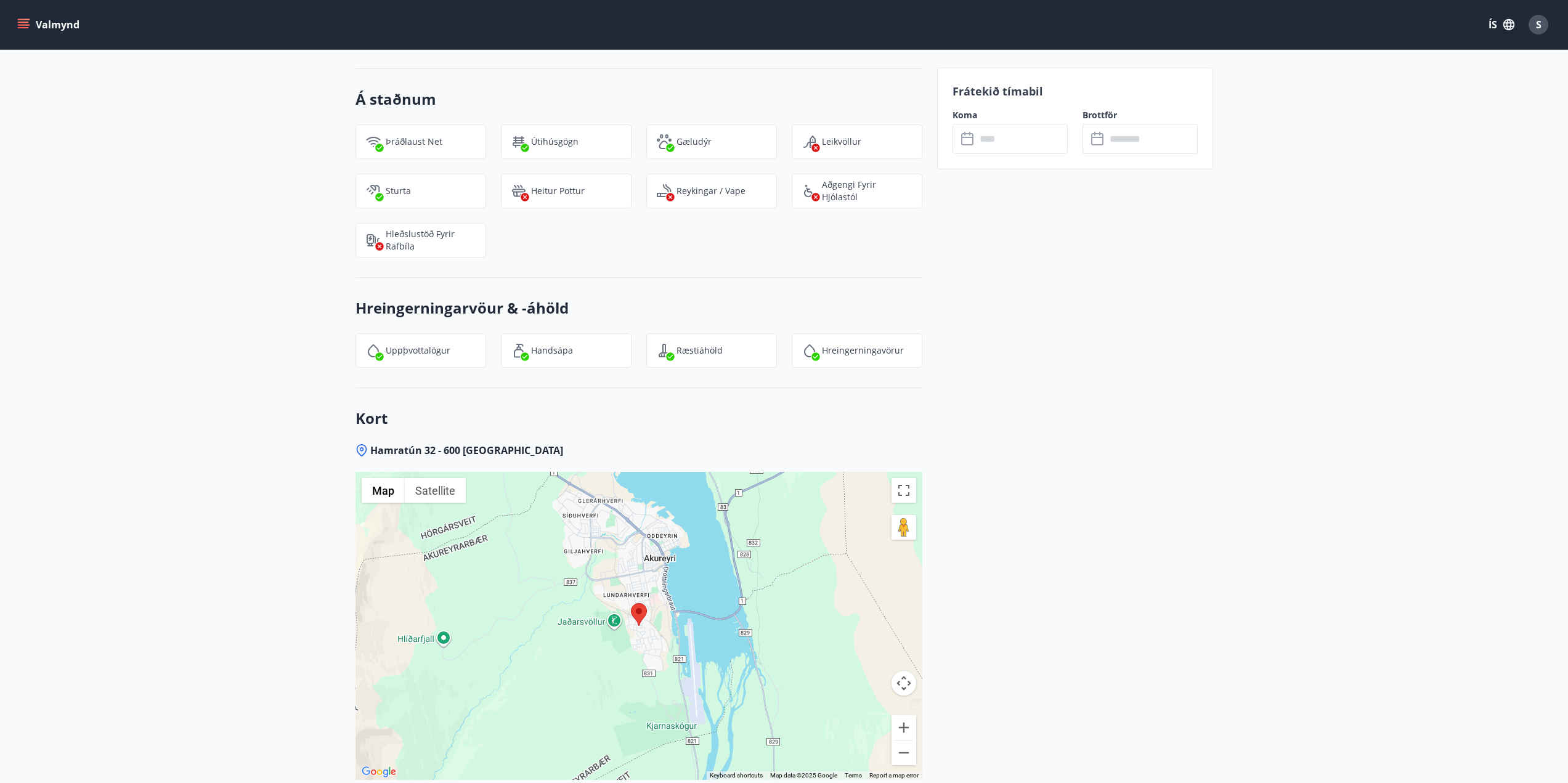
scroll to position [1448, 0]
